Goal: Use online tool/utility: Utilize a website feature to perform a specific function

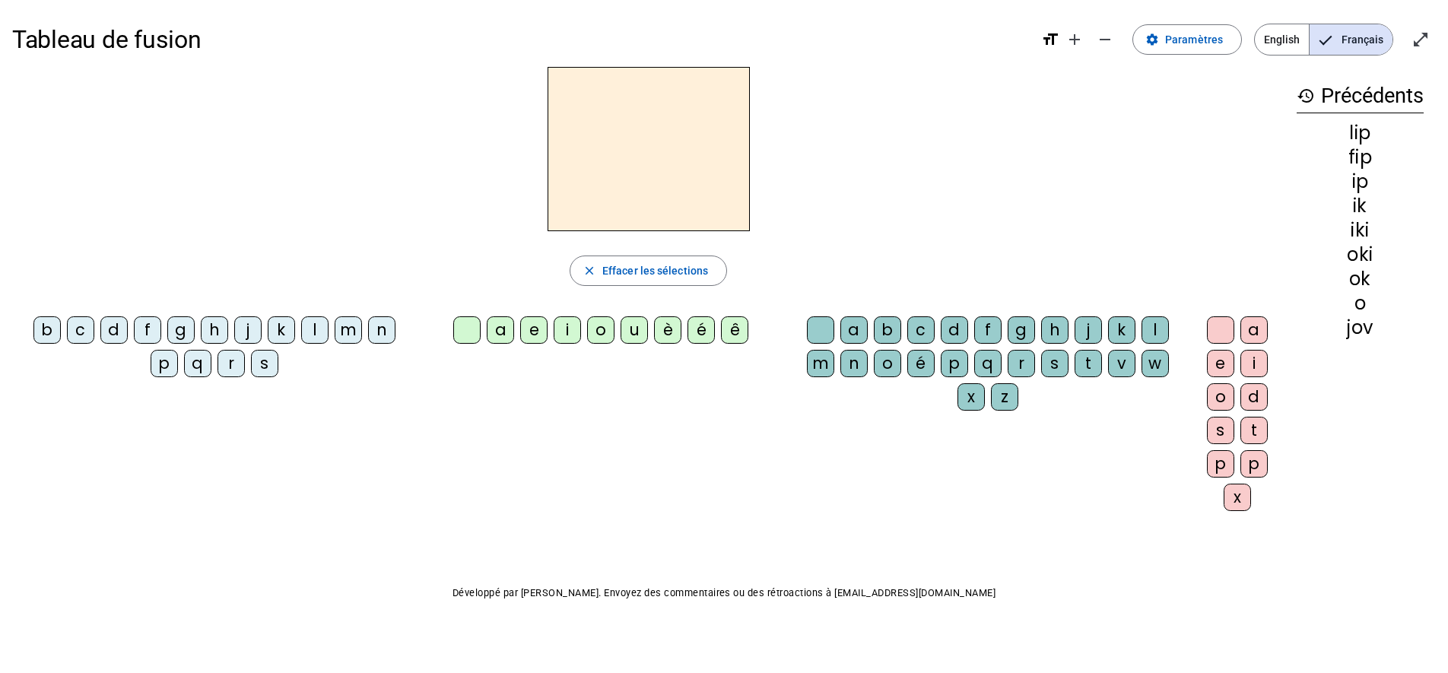
click at [51, 332] on div "b" at bounding box center [46, 329] width 27 height 27
click at [698, 335] on div "é" at bounding box center [701, 329] width 27 height 27
click at [342, 335] on div "m" at bounding box center [348, 329] width 27 height 27
click at [632, 331] on div "u" at bounding box center [634, 329] width 27 height 27
click at [1157, 334] on div "l" at bounding box center [1155, 329] width 27 height 27
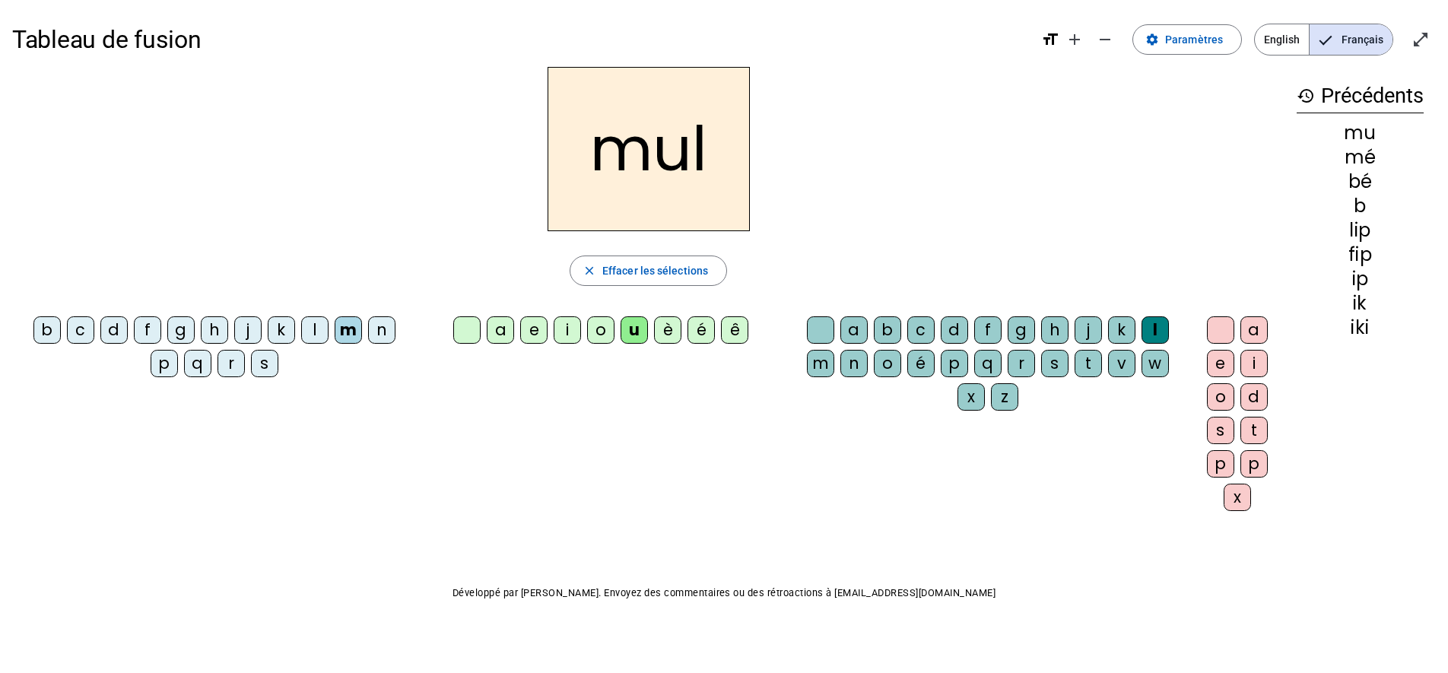
click at [990, 330] on div "f" at bounding box center [987, 329] width 27 height 27
click at [668, 334] on div "è" at bounding box center [667, 329] width 27 height 27
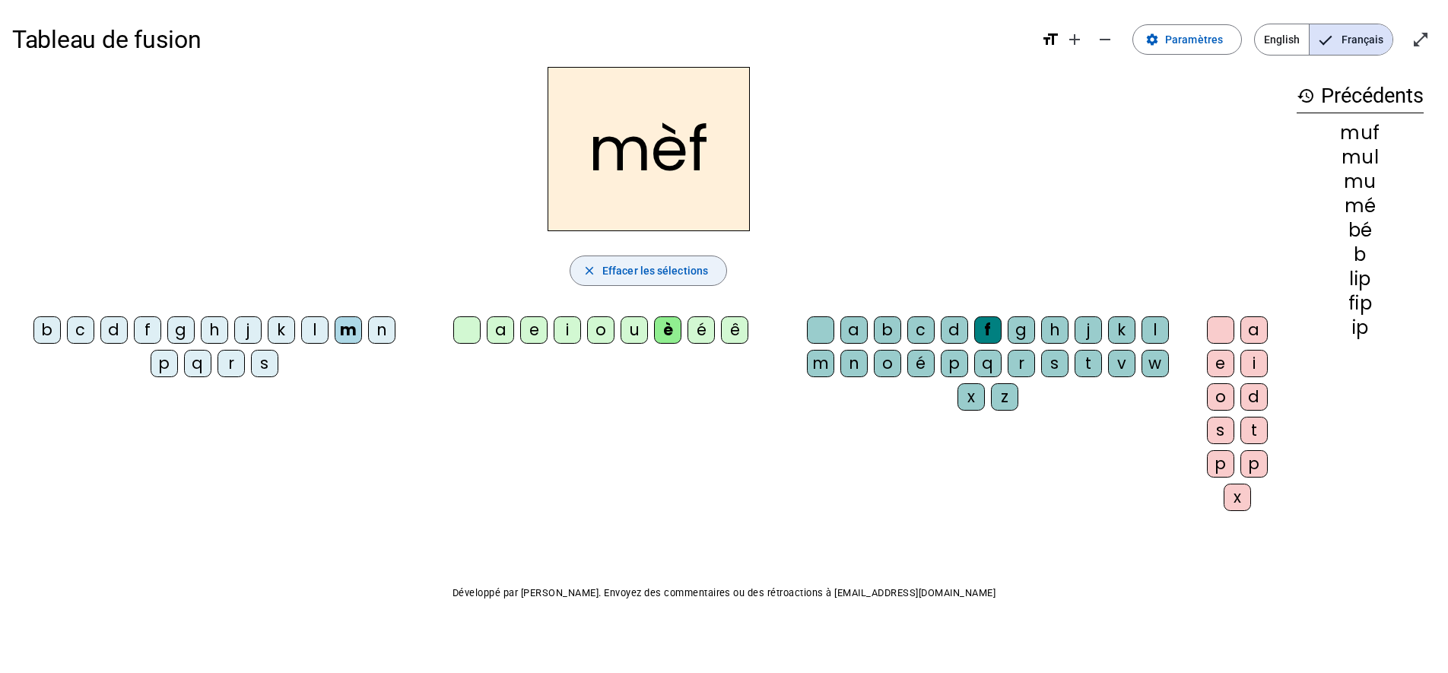
click at [622, 268] on span "Effacer les sélections" at bounding box center [655, 271] width 106 height 18
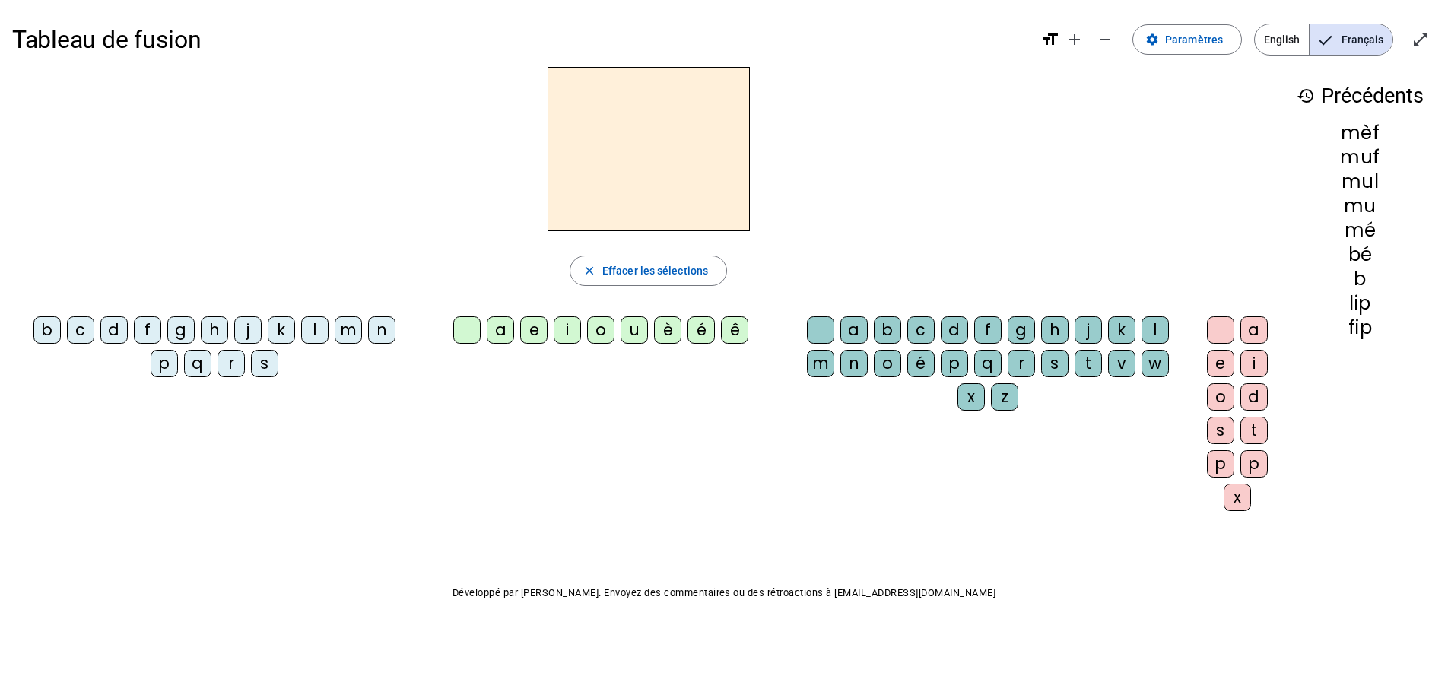
click at [602, 336] on div "o" at bounding box center [600, 329] width 27 height 27
click at [1122, 334] on div "k" at bounding box center [1121, 329] width 27 height 27
click at [1257, 364] on div "i" at bounding box center [1254, 363] width 27 height 27
click at [506, 332] on div "a" at bounding box center [500, 329] width 27 height 27
click at [1021, 367] on div "r" at bounding box center [1021, 363] width 27 height 27
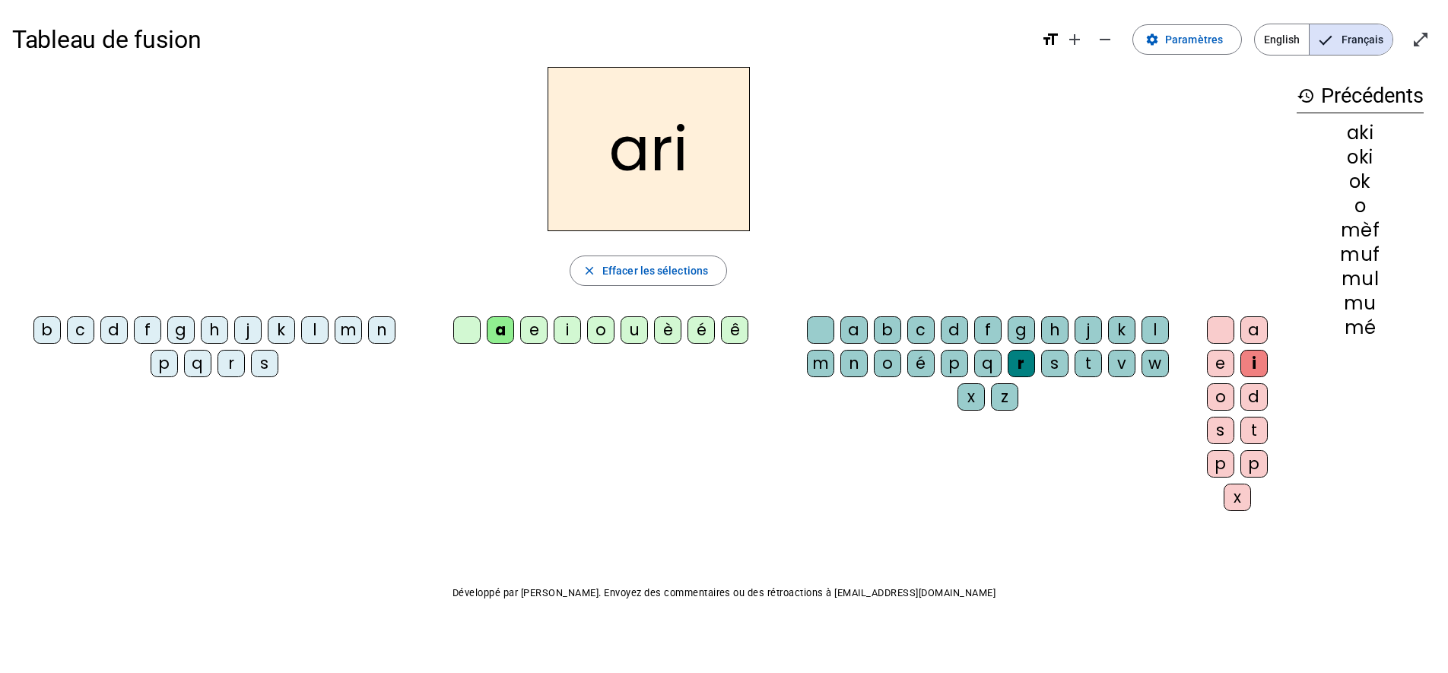
click at [1219, 398] on div "o" at bounding box center [1220, 396] width 27 height 27
click at [643, 277] on span "Effacer les sélections" at bounding box center [655, 271] width 106 height 18
